Goal: Use online tool/utility: Utilize a website feature to perform a specific function

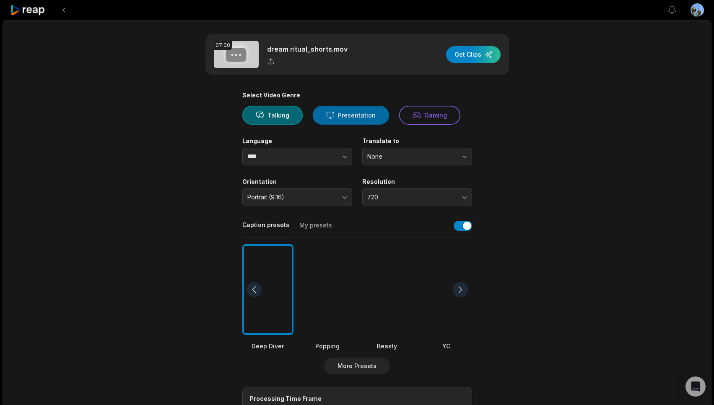
click at [339, 112] on button "Presentation" at bounding box center [351, 115] width 76 height 19
click at [347, 156] on icon "button" at bounding box center [345, 156] width 8 height 8
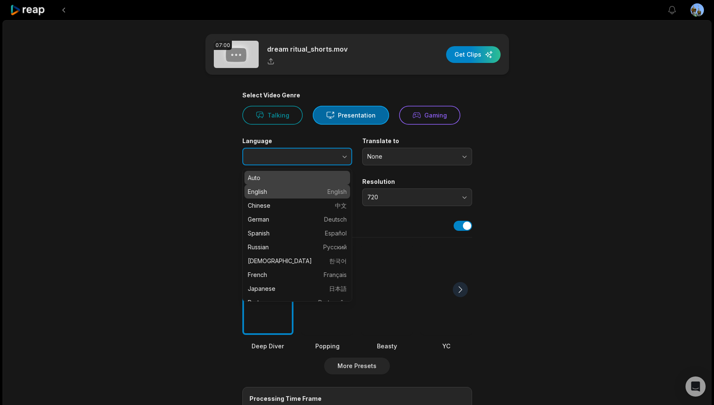
type input "*******"
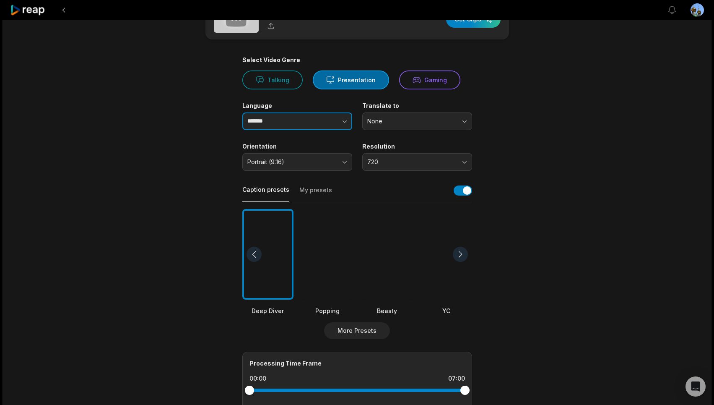
scroll to position [47, 0]
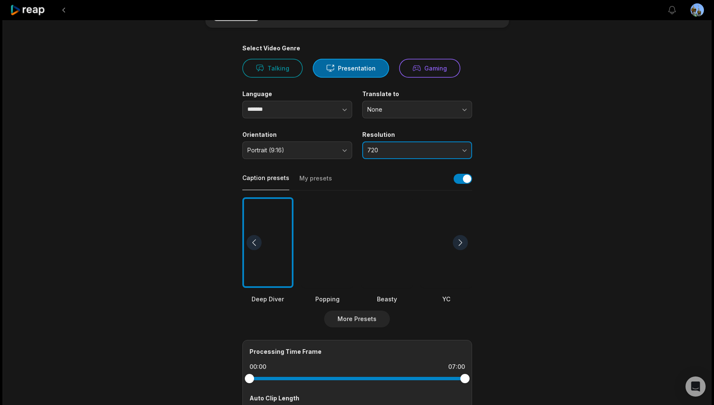
click at [464, 150] on button "720" at bounding box center [417, 150] width 110 height 18
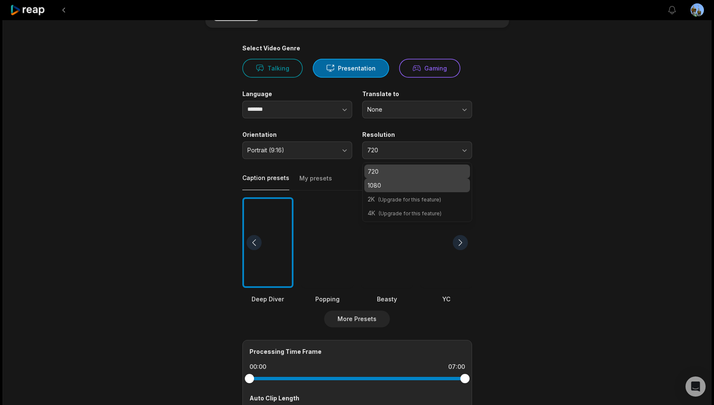
click at [423, 181] on p "1080" at bounding box center [417, 185] width 99 height 9
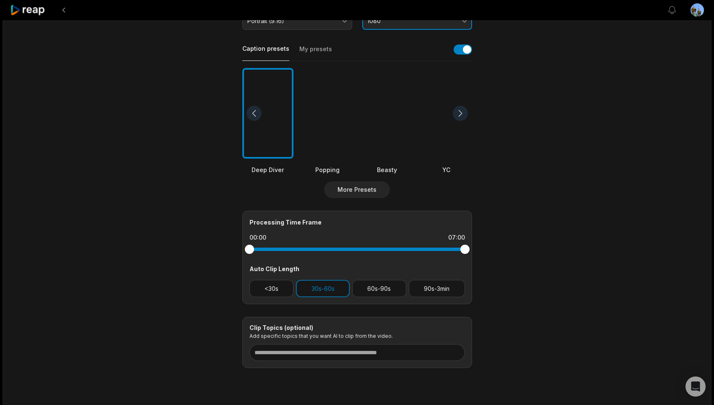
scroll to position [179, 0]
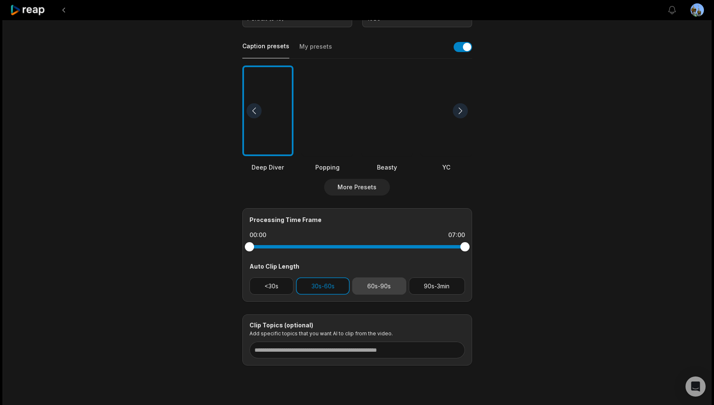
click at [386, 284] on button "60s-90s" at bounding box center [379, 285] width 54 height 17
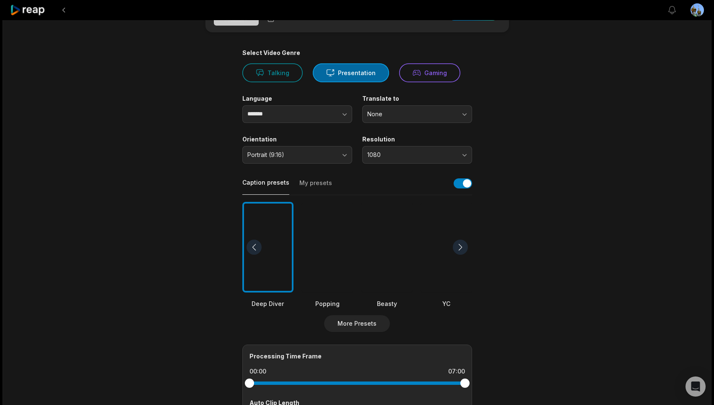
scroll to position [0, 0]
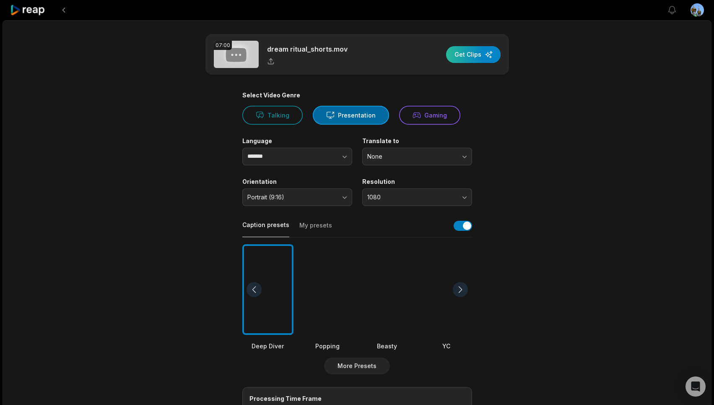
click at [474, 50] on div "button" at bounding box center [473, 54] width 55 height 17
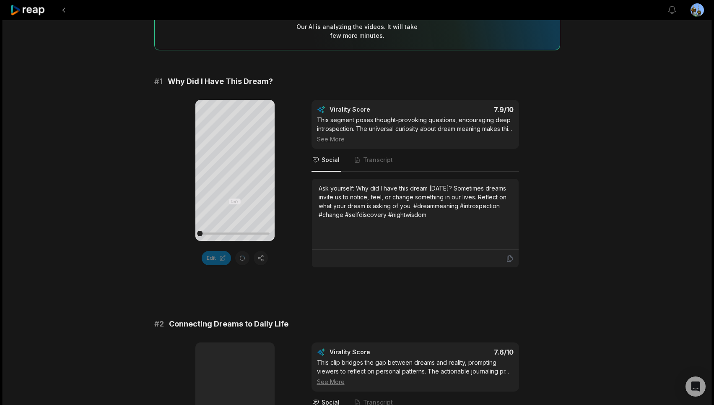
scroll to position [93, 0]
click at [234, 169] on icon at bounding box center [235, 169] width 6 height 7
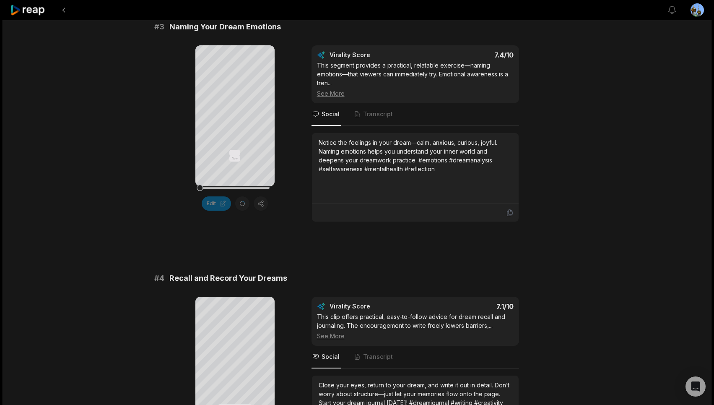
scroll to position [629, 0]
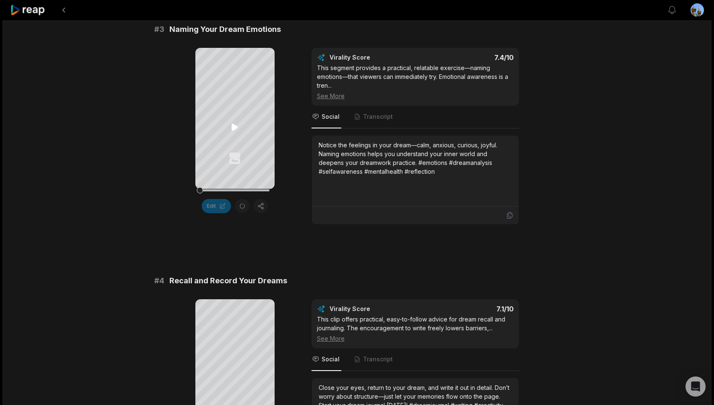
click at [234, 127] on icon at bounding box center [235, 127] width 6 height 7
click at [234, 125] on icon at bounding box center [235, 127] width 10 height 10
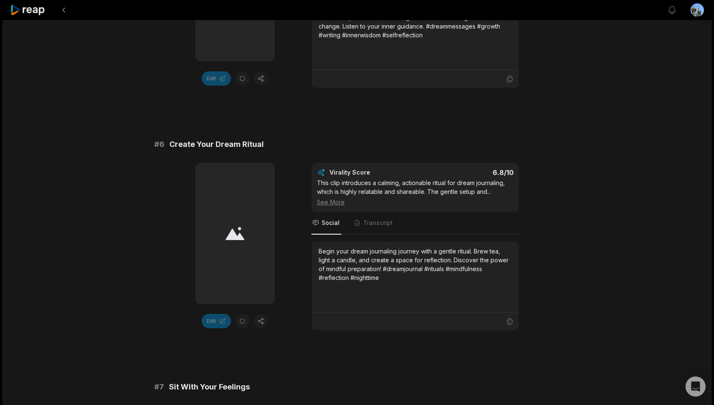
scroll to position [1251, 0]
click at [240, 249] on div at bounding box center [234, 232] width 79 height 141
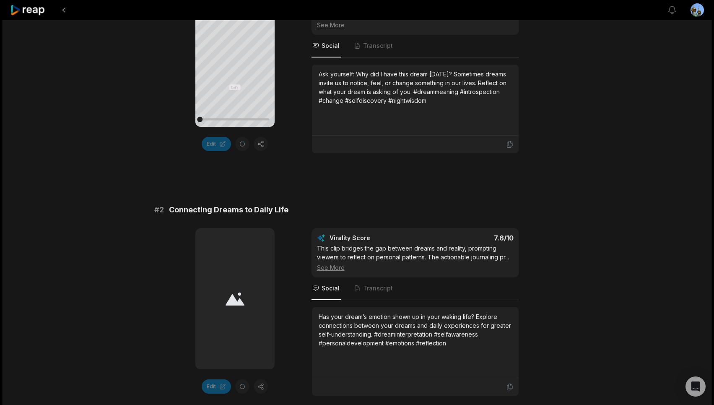
scroll to position [0, 0]
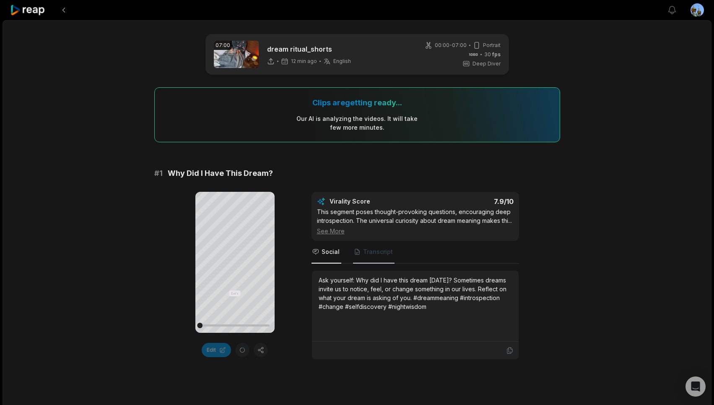
click at [372, 256] on span "Transcript" at bounding box center [378, 251] width 30 height 8
